Goal: Task Accomplishment & Management: Manage account settings

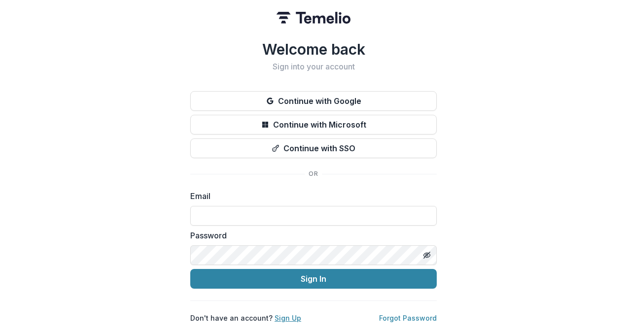
click at [289, 314] on link "Sign Up" at bounding box center [288, 318] width 27 height 8
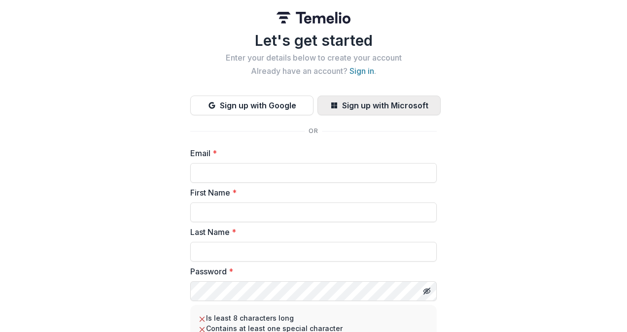
click at [328, 104] on button "Sign up with Microsoft" at bounding box center [378, 106] width 123 height 20
click at [357, 104] on button "Sign up with Microsoft" at bounding box center [378, 106] width 123 height 20
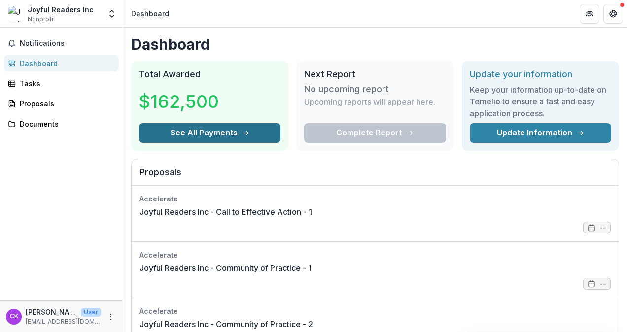
click at [247, 133] on icon "button" at bounding box center [246, 133] width 8 height 8
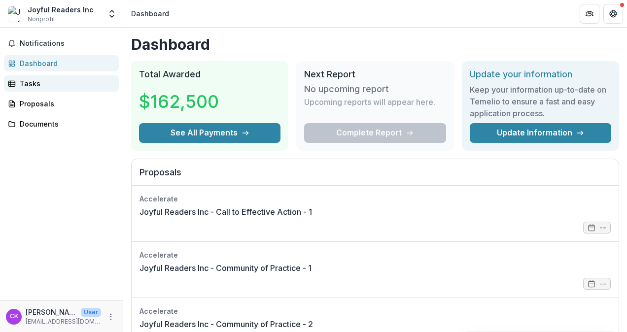
click at [56, 82] on div "Tasks" at bounding box center [65, 83] width 91 height 10
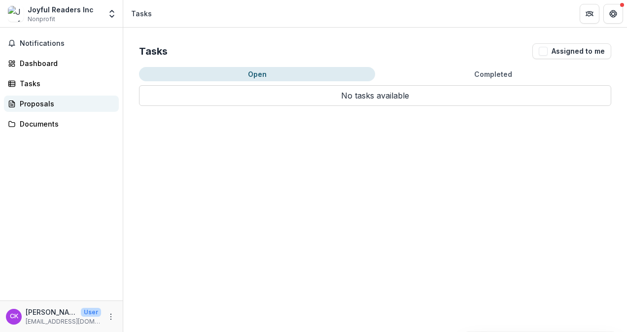
click at [57, 102] on div "Proposals" at bounding box center [65, 104] width 91 height 10
